Goal: Find specific page/section: Find specific page/section

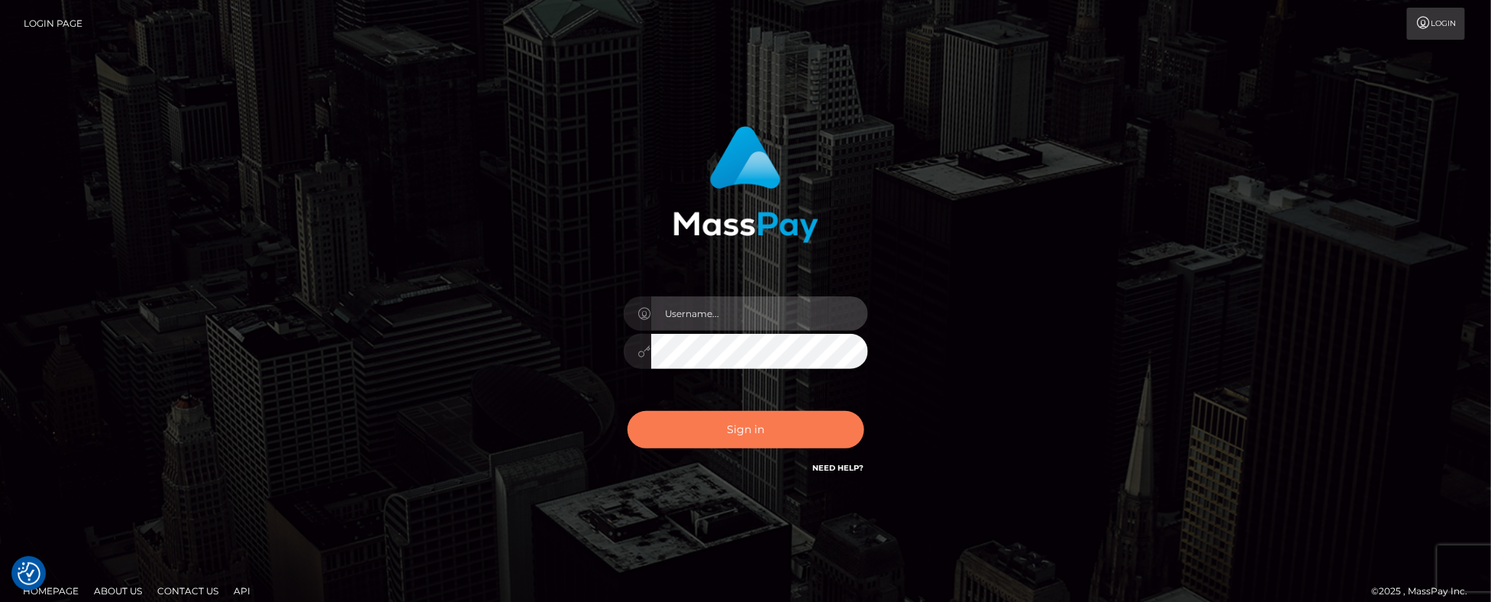
type input "Mary.Xcite"
click at [748, 433] on button "Sign in" at bounding box center [746, 429] width 237 height 37
type input "Mary.Xcite"
click at [757, 443] on button "Sign in" at bounding box center [746, 429] width 237 height 37
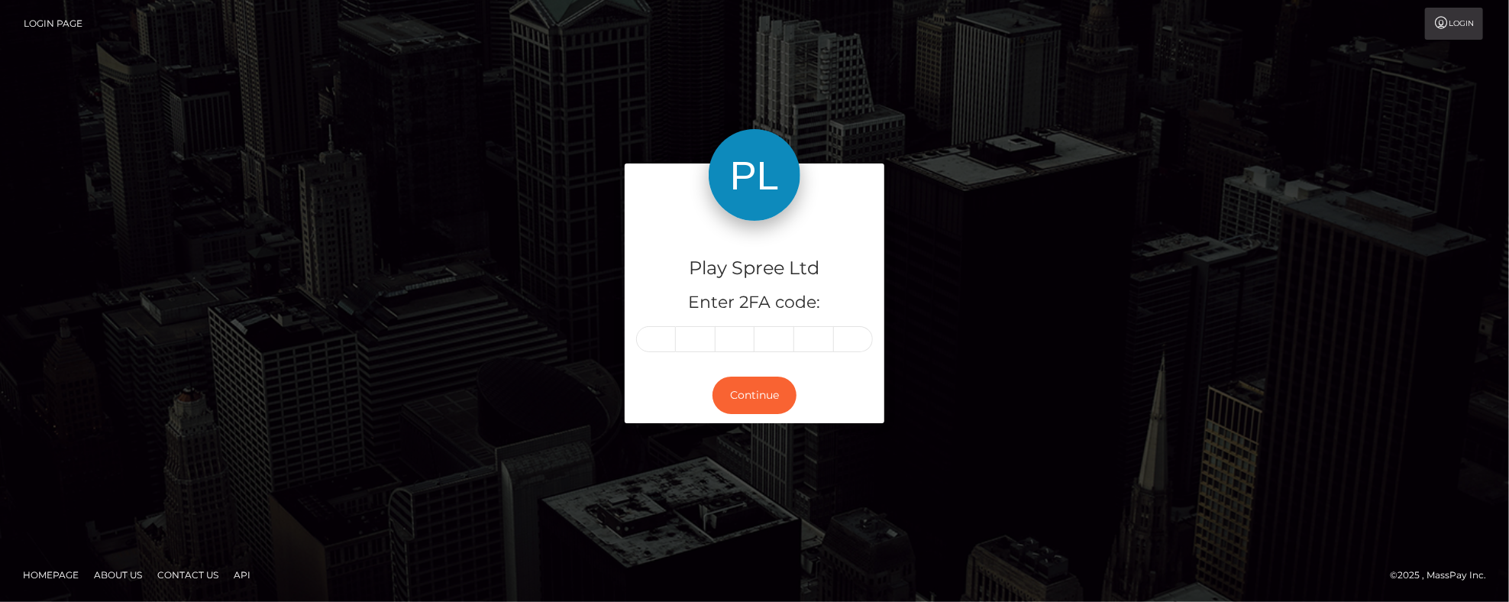
click at [654, 338] on input "text" at bounding box center [656, 339] width 40 height 26
type input "9"
type input "4"
type input "5"
type input "7"
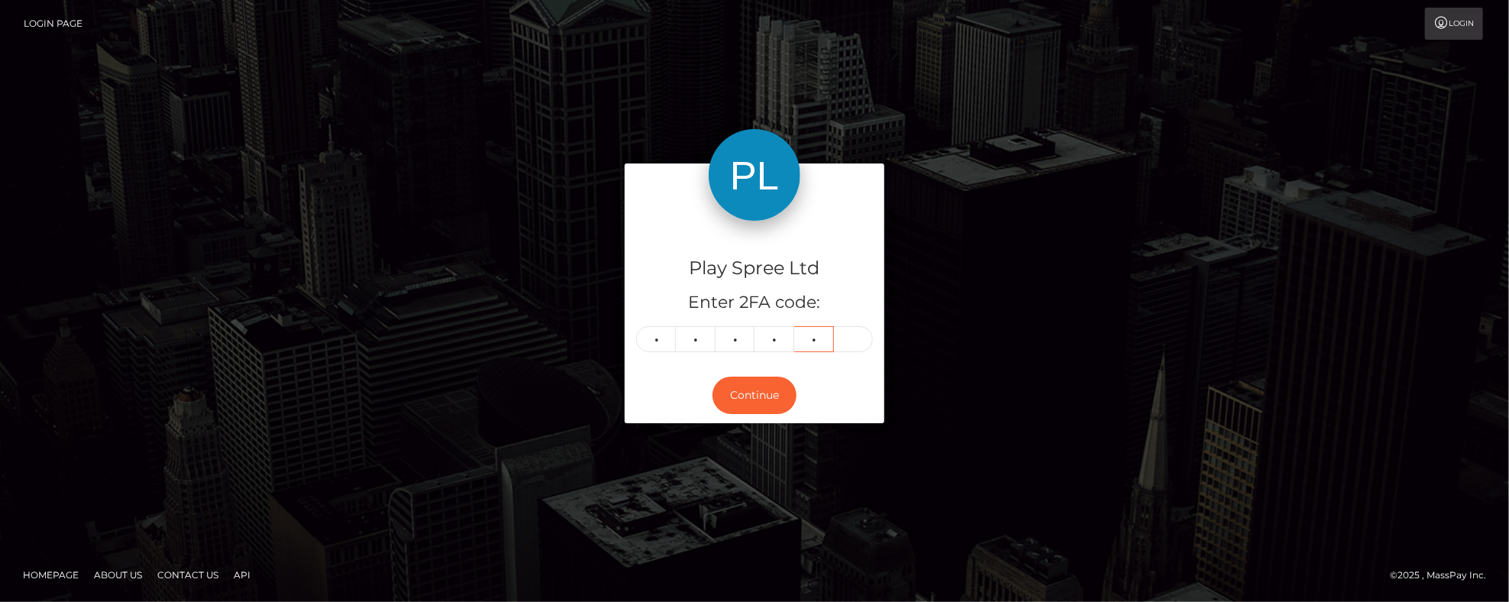
type input "0"
type input "6"
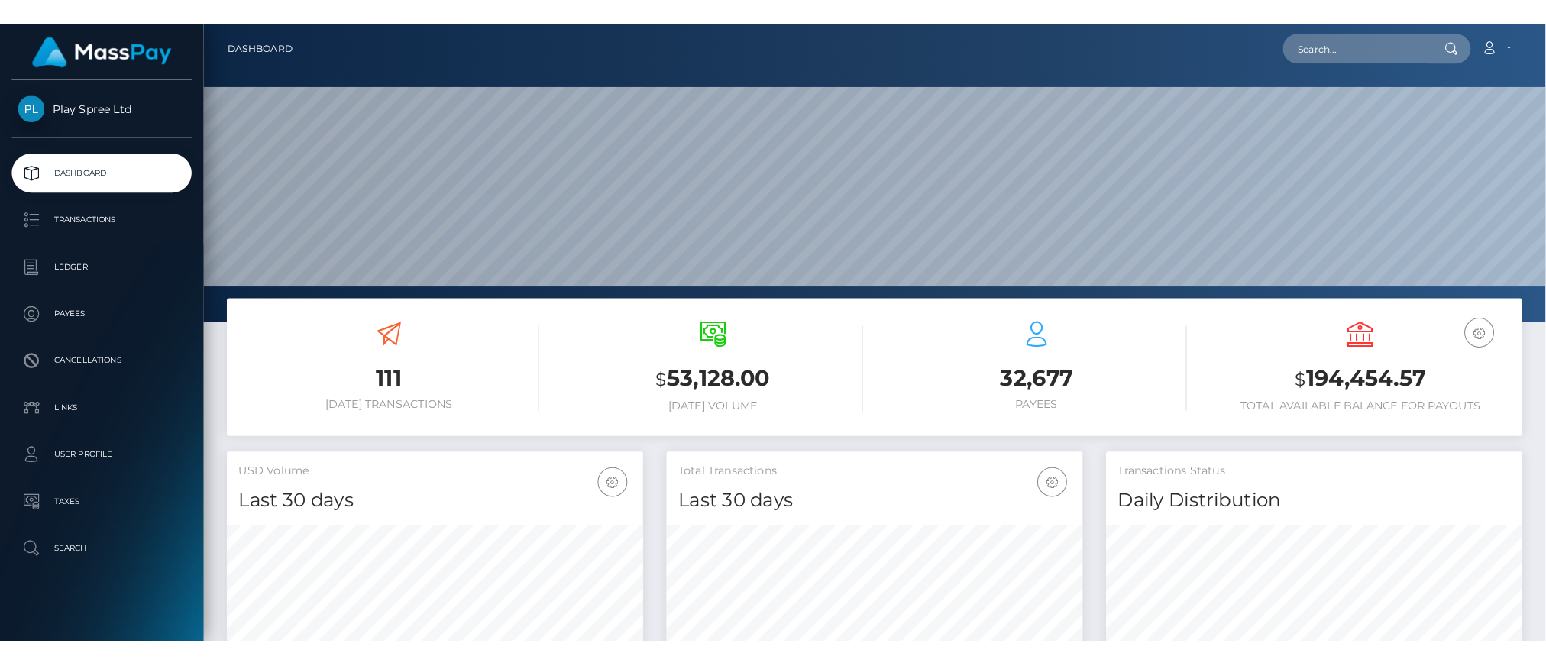
scroll to position [271, 406]
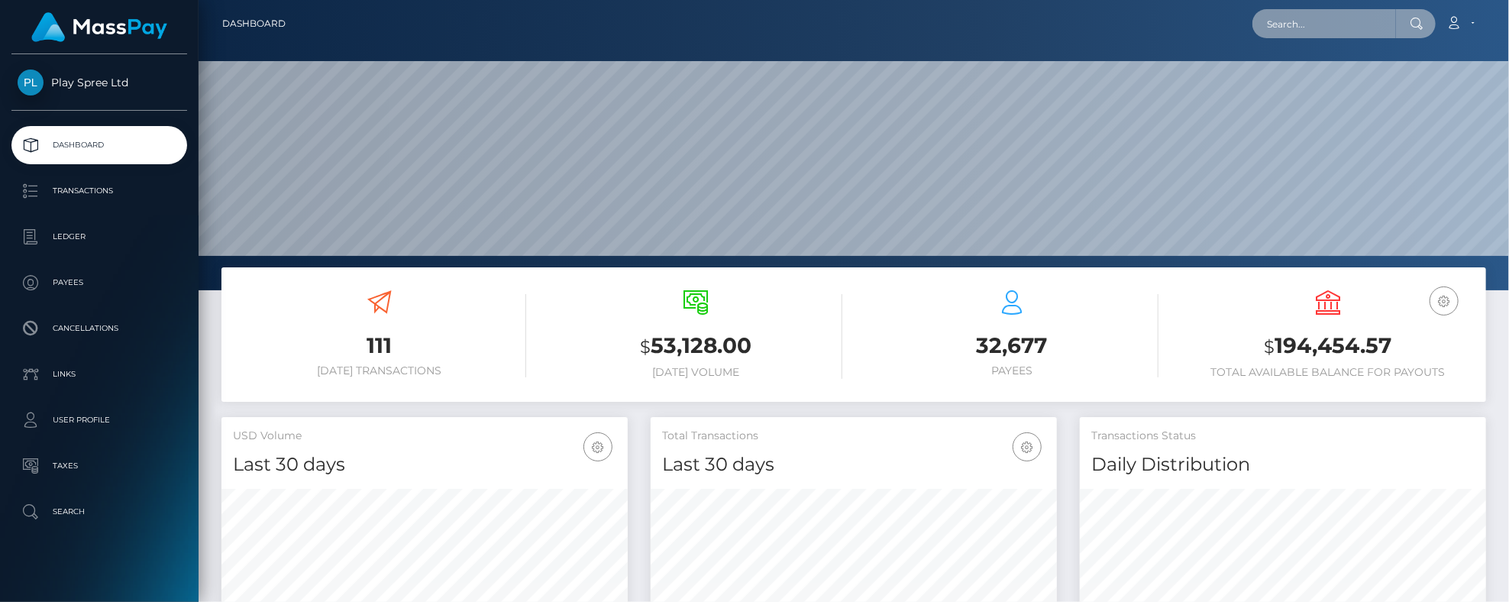
click at [1343, 13] on input "text" at bounding box center [1324, 23] width 144 height 29
paste input "159"
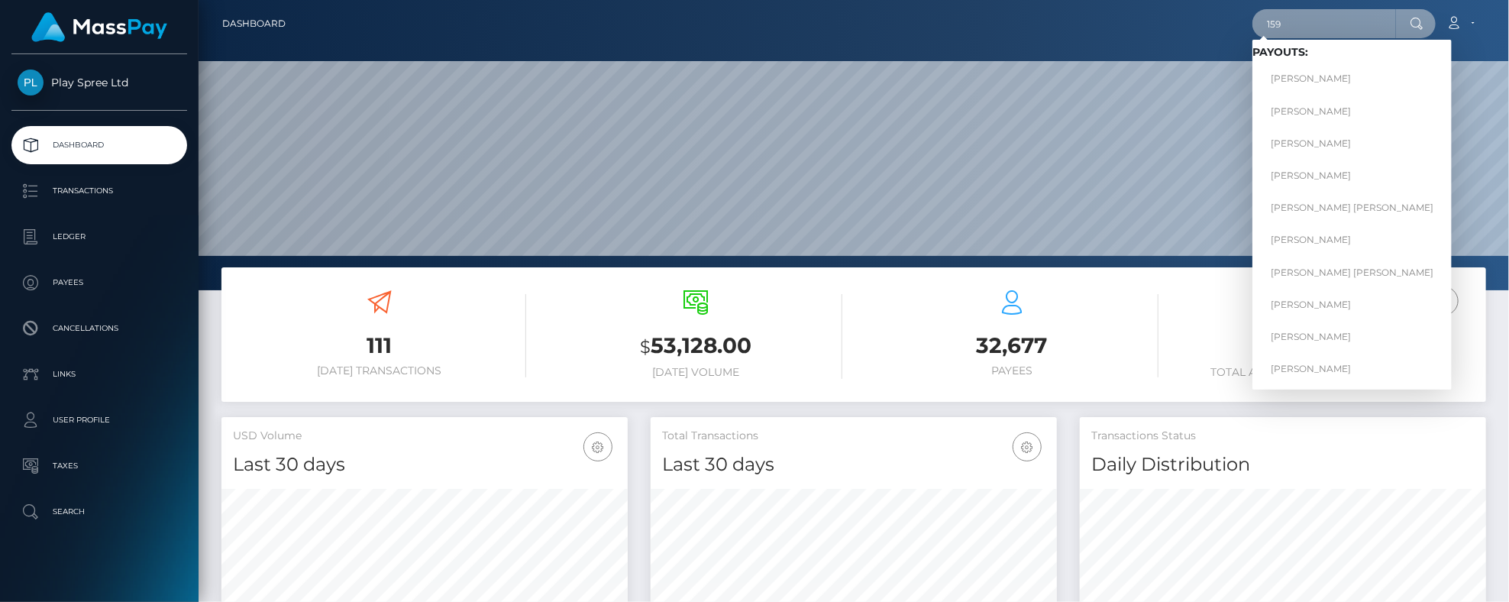
click at [1300, 23] on input "159" at bounding box center [1324, 23] width 144 height 29
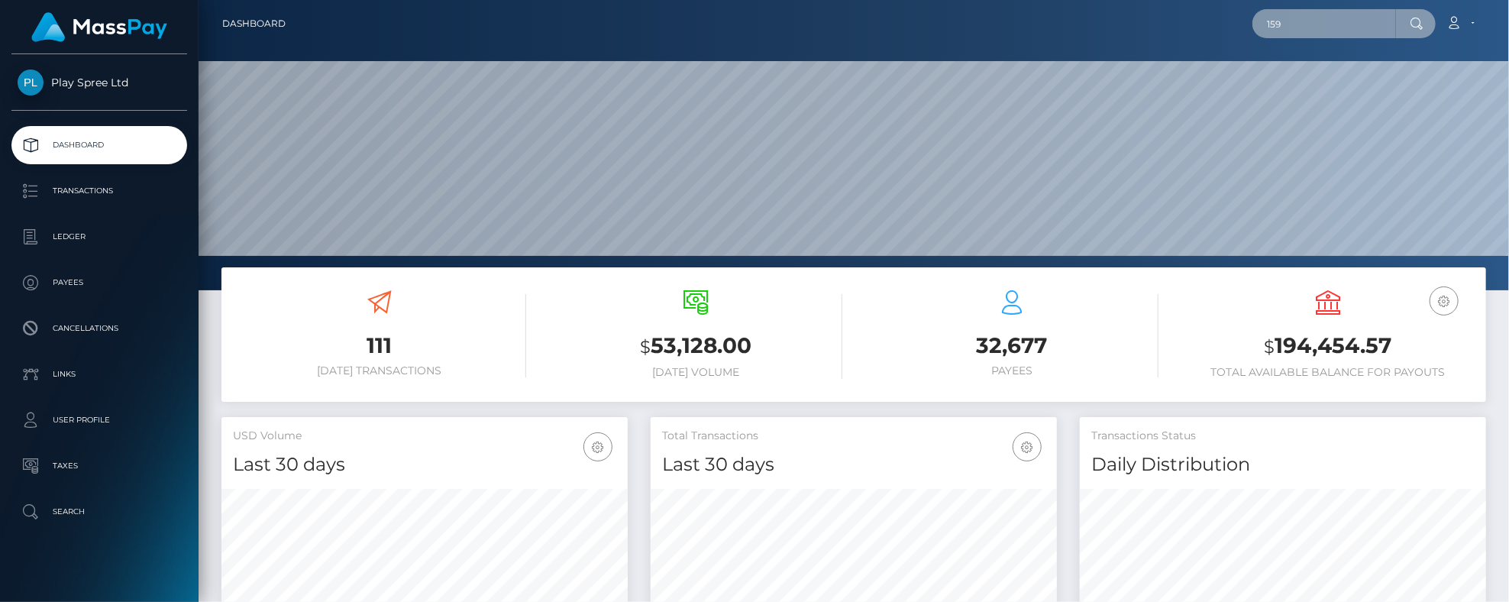
click at [1300, 23] on input "159" at bounding box center [1324, 23] width 144 height 29
paste input "325656"
click at [1427, 21] on div at bounding box center [1416, 23] width 40 height 29
click at [1415, 22] on icon at bounding box center [1417, 24] width 13 height 12
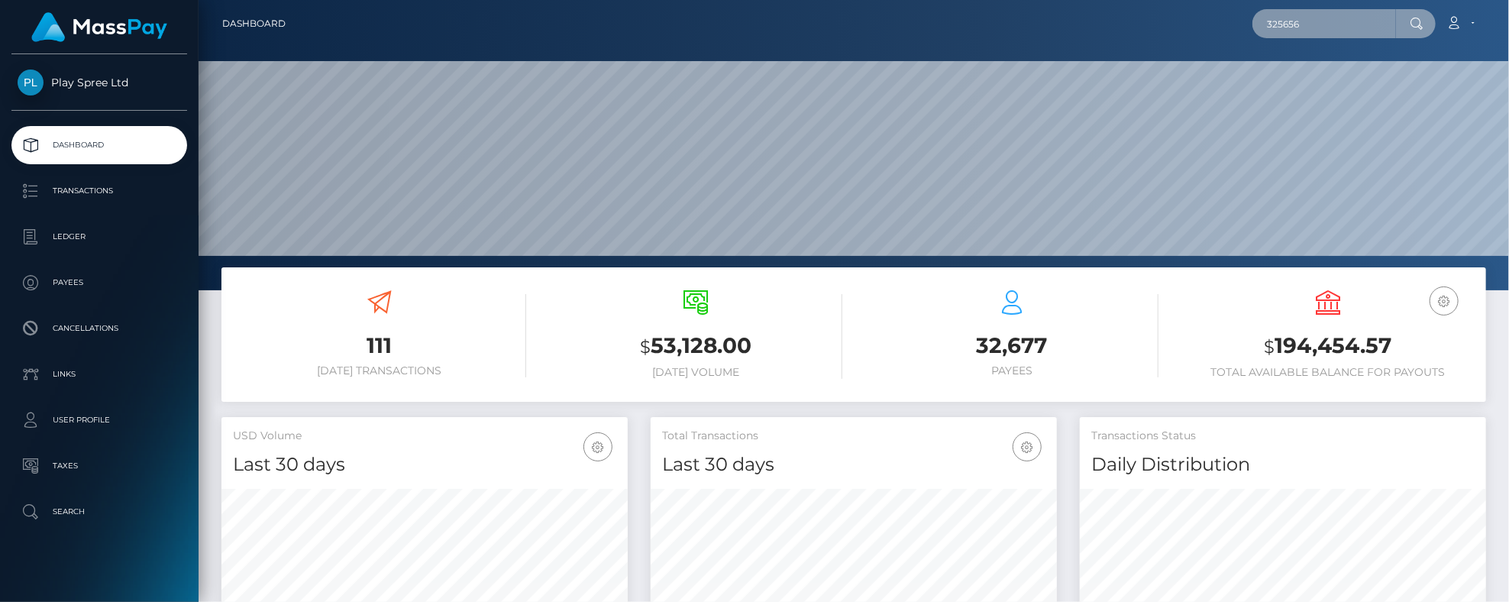
click at [1336, 20] on input "325656" at bounding box center [1324, 23] width 144 height 29
paste input "1625405"
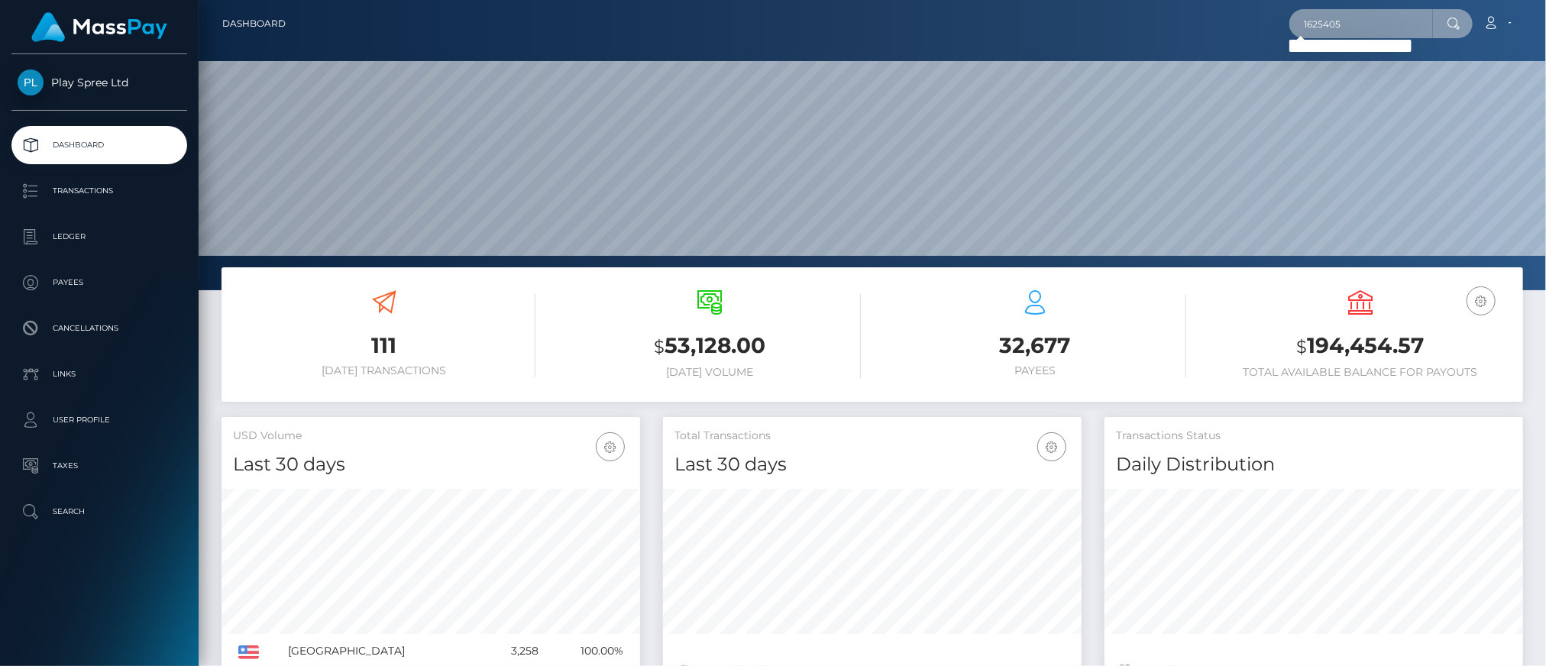
scroll to position [271, 418]
click at [1369, 30] on input "1625405" at bounding box center [1361, 23] width 144 height 29
paste input "99083"
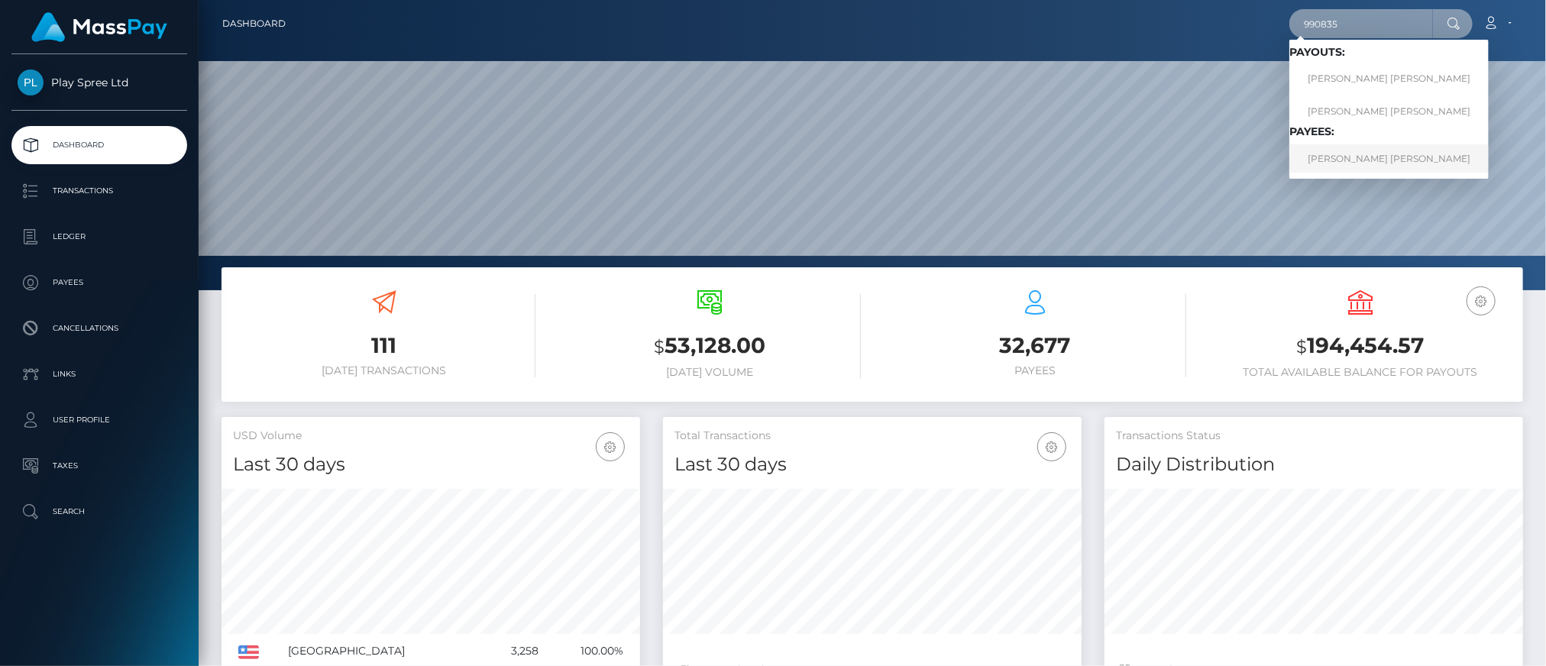
type input "990835"
click at [1349, 154] on link "OLIVIA MARGARET MERRILL" at bounding box center [1388, 158] width 199 height 28
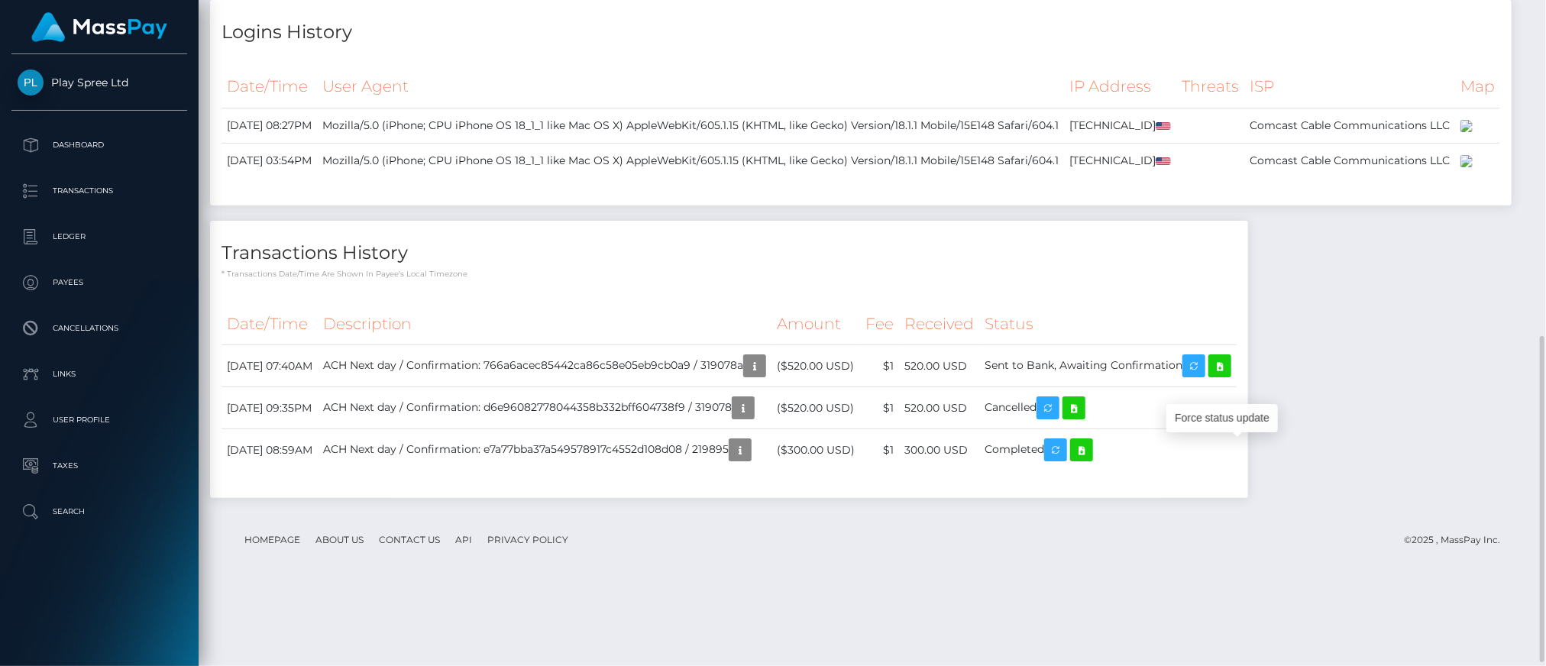
scroll to position [183, 418]
click at [1349, 513] on div "Notes Note Type Compliance Clear Compliance General Note Type" at bounding box center [872, 164] width 1324 height 700
